Goal: Check status: Check status

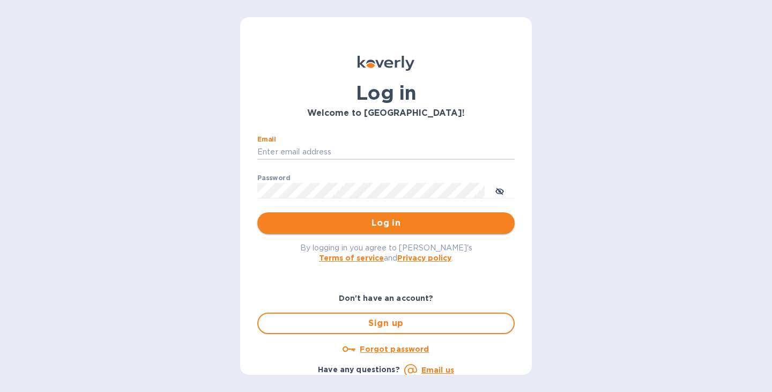
click at [404, 216] on button "Log in" at bounding box center [385, 222] width 257 height 21
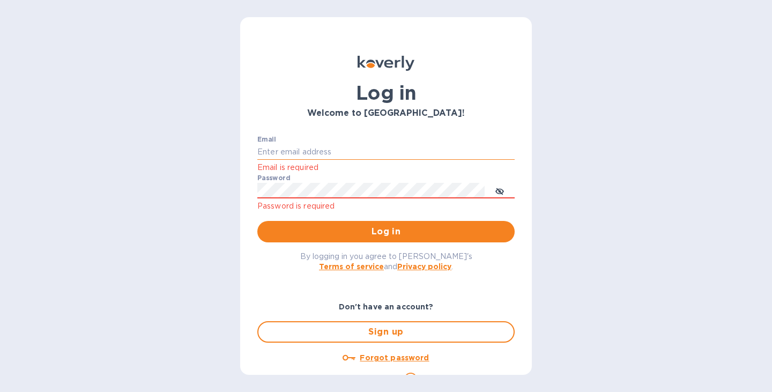
click at [359, 146] on input "Email" at bounding box center [385, 152] width 257 height 16
type input "[EMAIL_ADDRESS][DOMAIN_NAME]"
click at [371, 238] on button "Log in" at bounding box center [385, 231] width 257 height 21
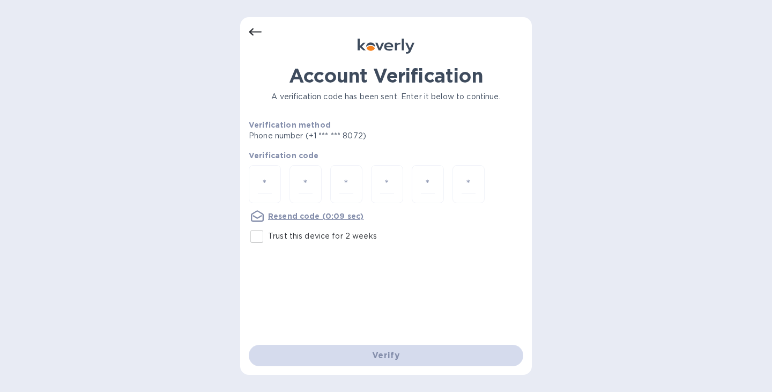
click at [248, 234] on input "Trust this device for 2 weeks" at bounding box center [257, 236] width 23 height 23
checkbox input "true"
click at [247, 174] on div "Account Verification A verification code has been sent. Enter it below to conti…" at bounding box center [386, 196] width 292 height 358
click at [260, 176] on input "number" at bounding box center [265, 184] width 14 height 20
type input "3"
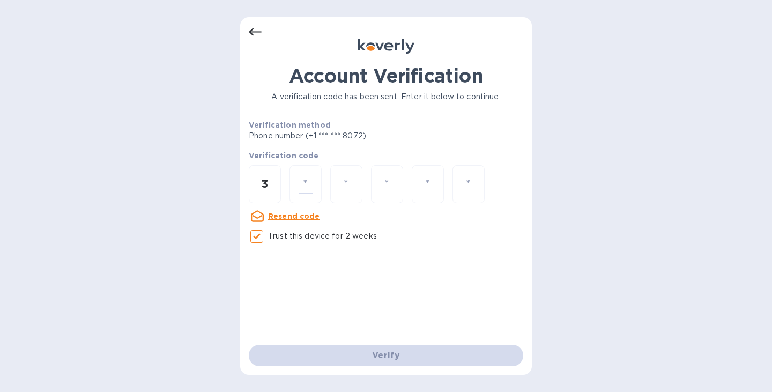
type input "2"
type input "8"
type input "9"
type input "5"
type input "7"
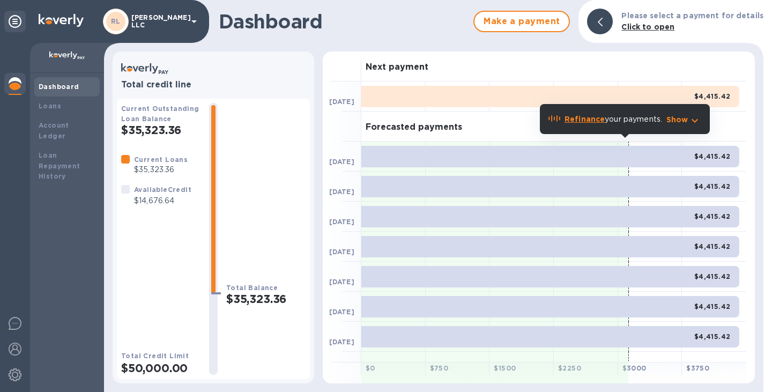
click at [490, 54] on div "Next payment" at bounding box center [553, 66] width 385 height 30
click at [584, 120] on b "Refinance" at bounding box center [585, 119] width 40 height 9
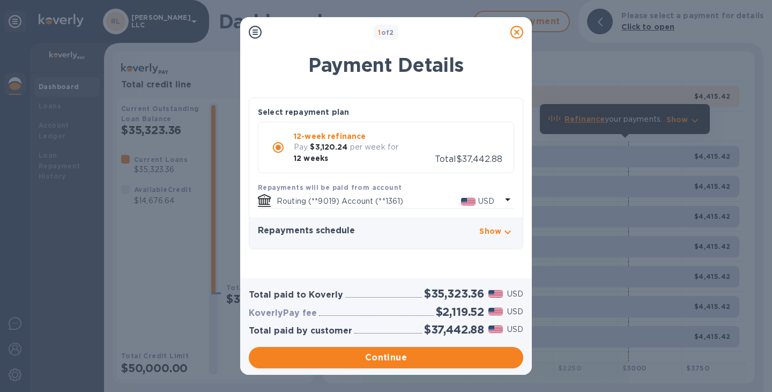
click at [511, 226] on icon "button" at bounding box center [507, 232] width 13 height 13
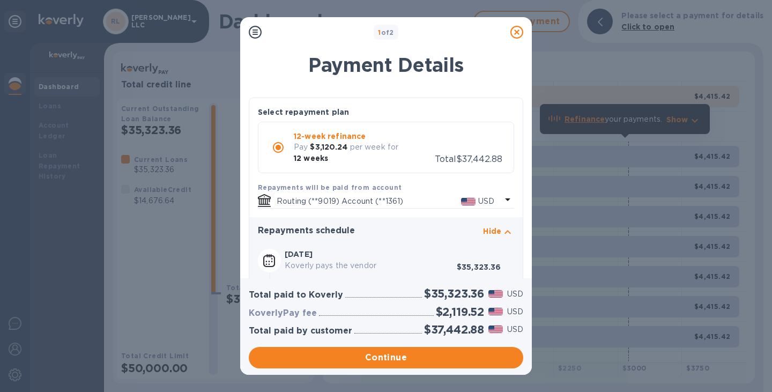
click at [505, 233] on icon "button" at bounding box center [508, 232] width 6 height 4
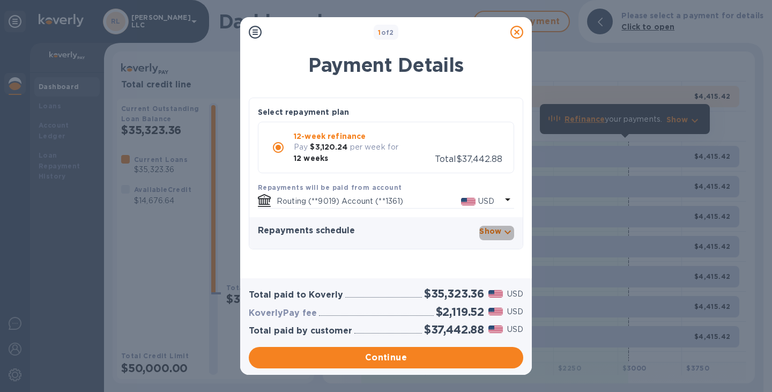
click at [505, 226] on icon "button" at bounding box center [507, 232] width 13 height 13
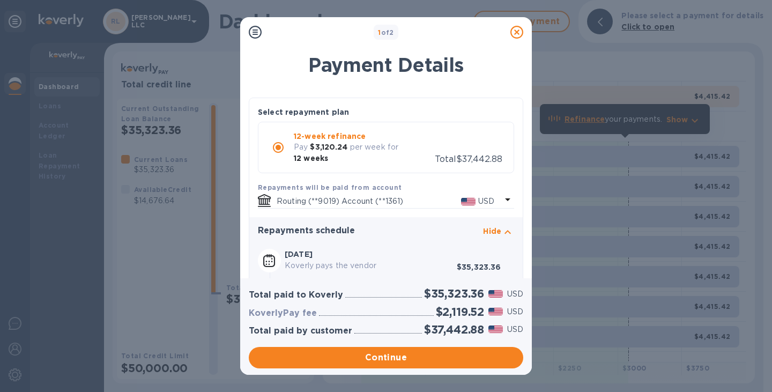
click at [517, 32] on icon at bounding box center [517, 32] width 13 height 13
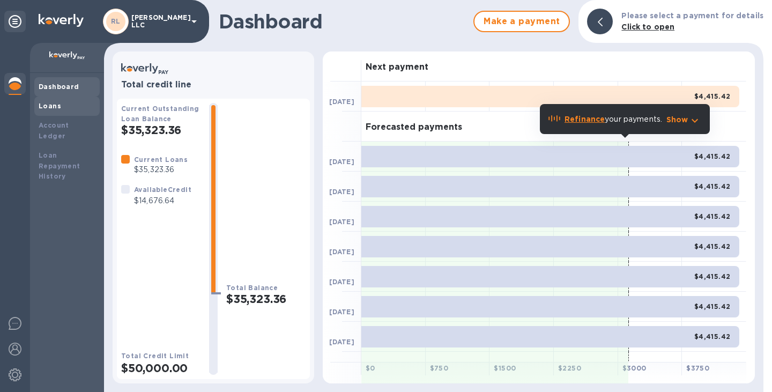
click at [54, 112] on div "Loans" at bounding box center [66, 106] width 65 height 19
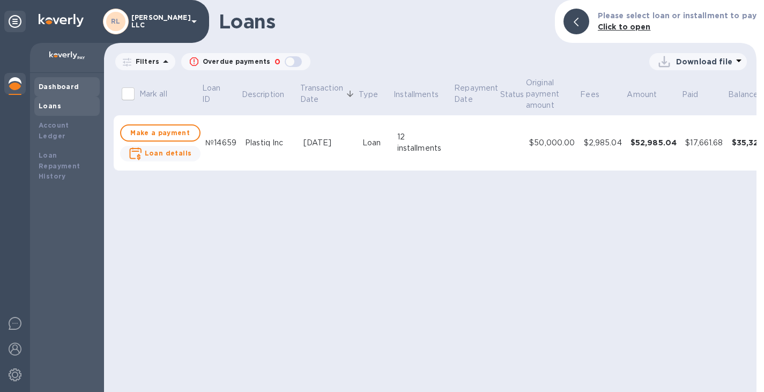
click at [62, 90] on b "Dashboard" at bounding box center [59, 87] width 41 height 8
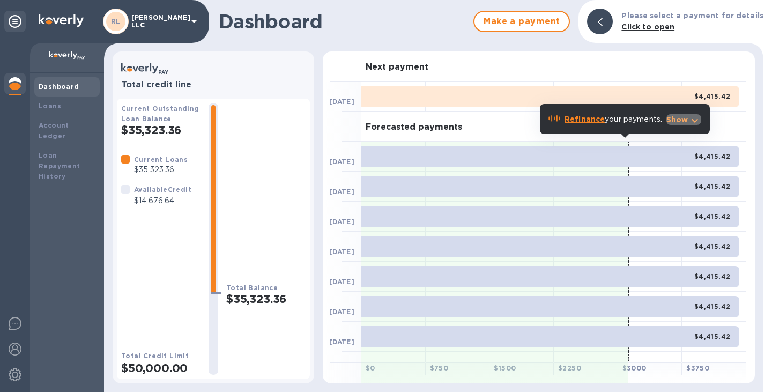
click at [697, 124] on icon "button" at bounding box center [695, 120] width 13 height 13
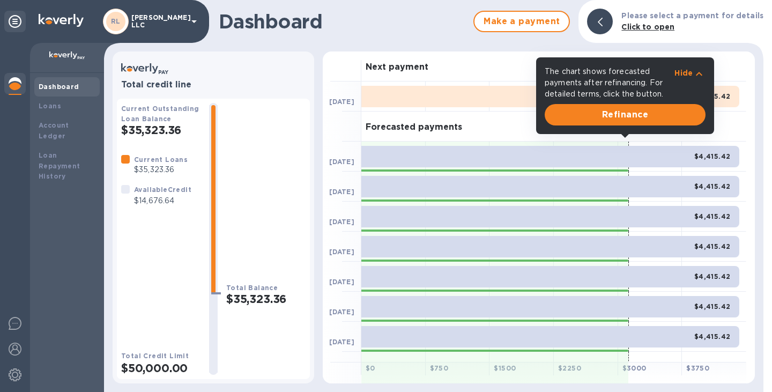
click at [689, 72] on p "Hide" at bounding box center [684, 73] width 18 height 11
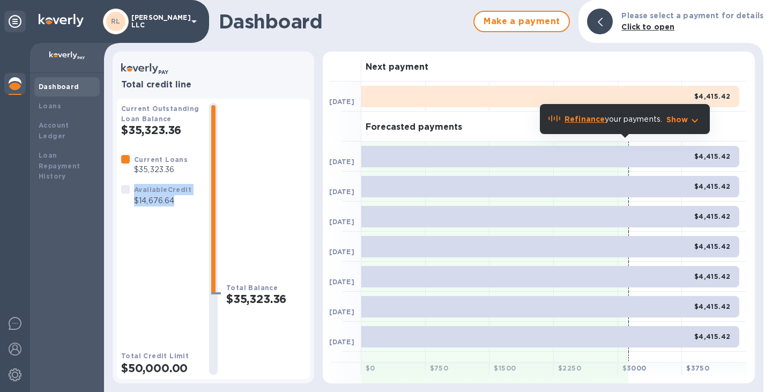
drag, startPoint x: 183, startPoint y: 203, endPoint x: 130, endPoint y: 208, distance: 53.3
click at [130, 208] on div "Available Credit $14,676.64" at bounding box center [156, 195] width 75 height 27
click at [153, 211] on div "Available Credit $14,676.64" at bounding box center [156, 195] width 79 height 31
click at [141, 181] on div "Available Credit $14,676.64" at bounding box center [156, 195] width 79 height 31
click at [192, 21] on icon at bounding box center [194, 21] width 13 height 13
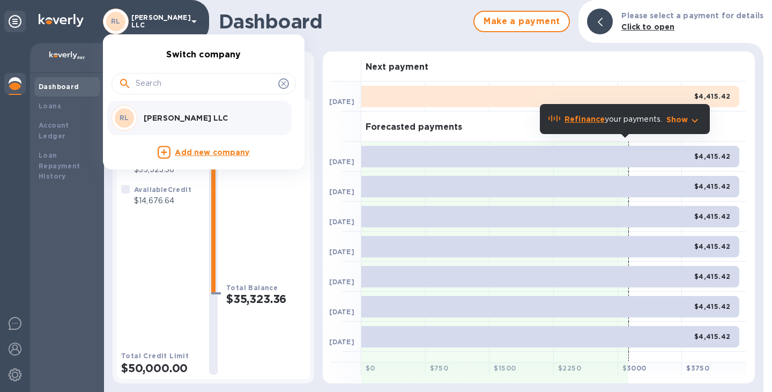
click at [268, 220] on div at bounding box center [386, 196] width 772 height 392
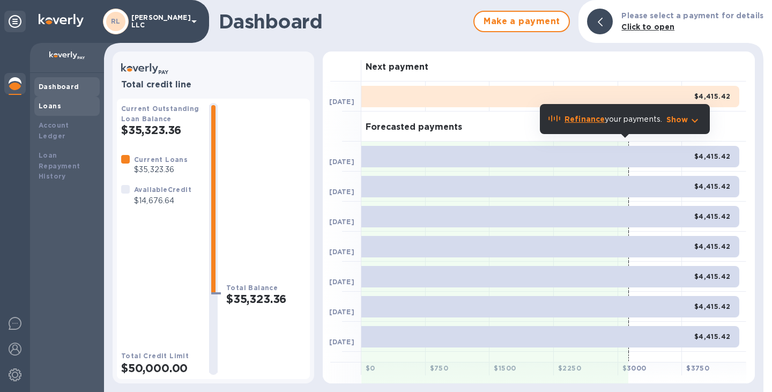
click at [53, 103] on b "Loans" at bounding box center [50, 106] width 23 height 8
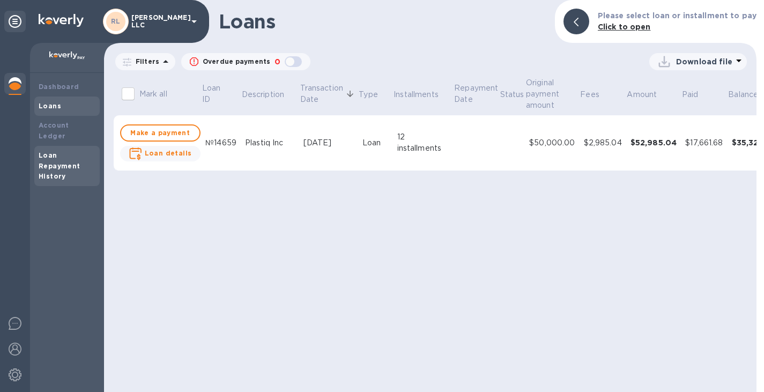
click at [78, 165] on div "Loan Repayment History" at bounding box center [67, 166] width 57 height 32
